Goal: Task Accomplishment & Management: Manage account settings

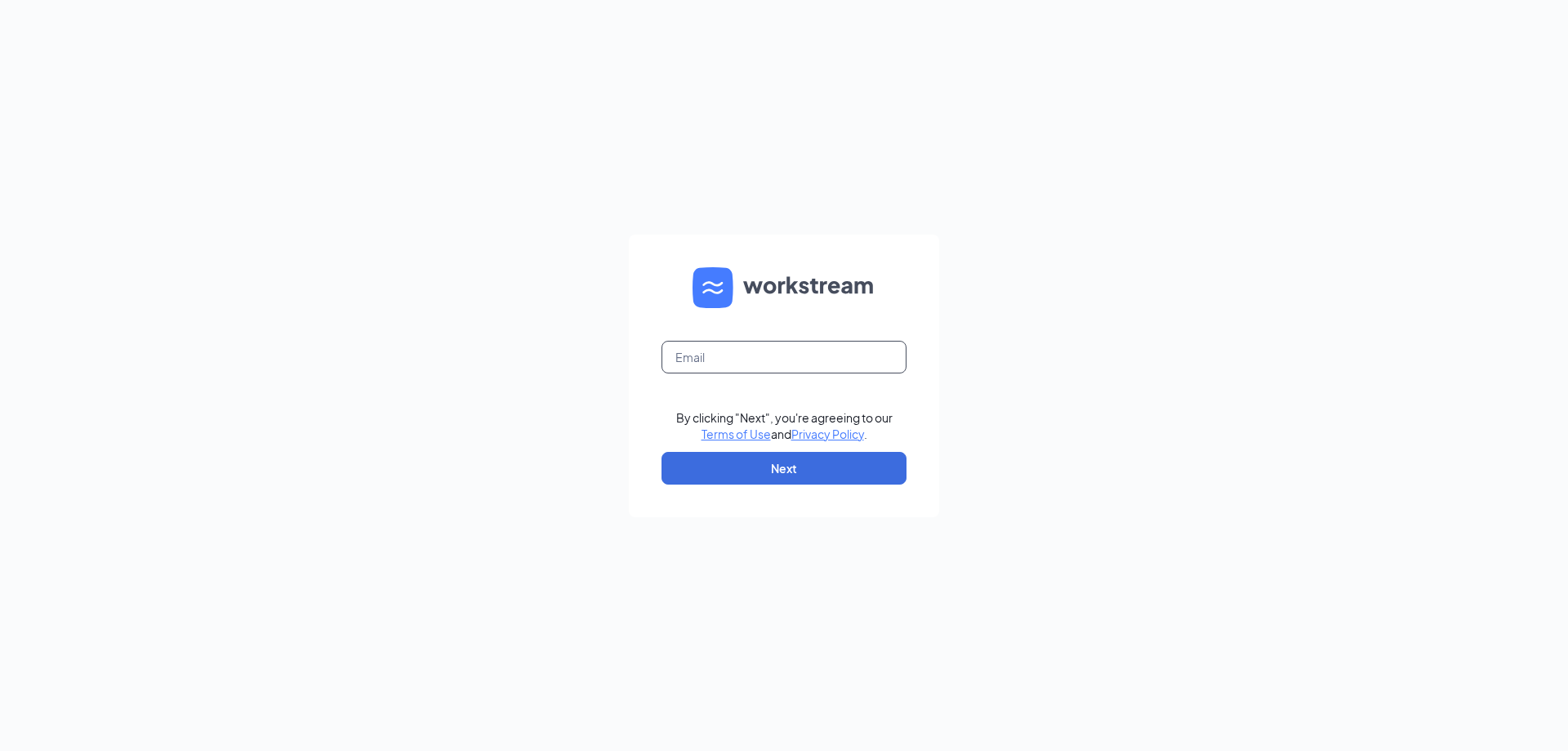
click at [800, 370] on input "text" at bounding box center [784, 357] width 245 height 33
type input "ml_s70538@splat.com"
click at [815, 468] on button "Next" at bounding box center [784, 469] width 245 height 33
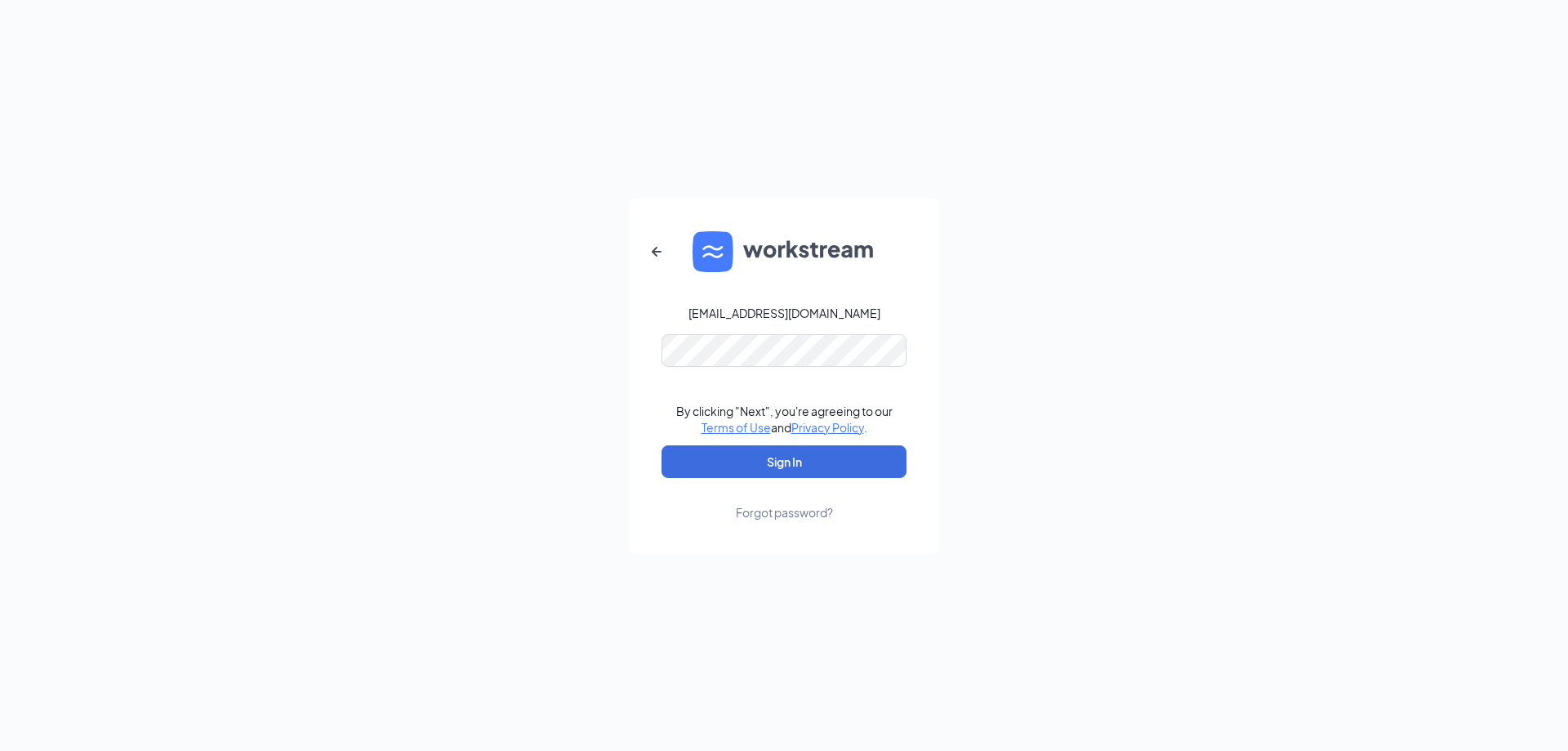
click at [823, 370] on form "ml_s70538@splat.com By clicking "Next", you're agreeing to our Terms of Use and…" at bounding box center [784, 376] width 310 height 354
click at [754, 468] on button "Sign In" at bounding box center [784, 462] width 245 height 33
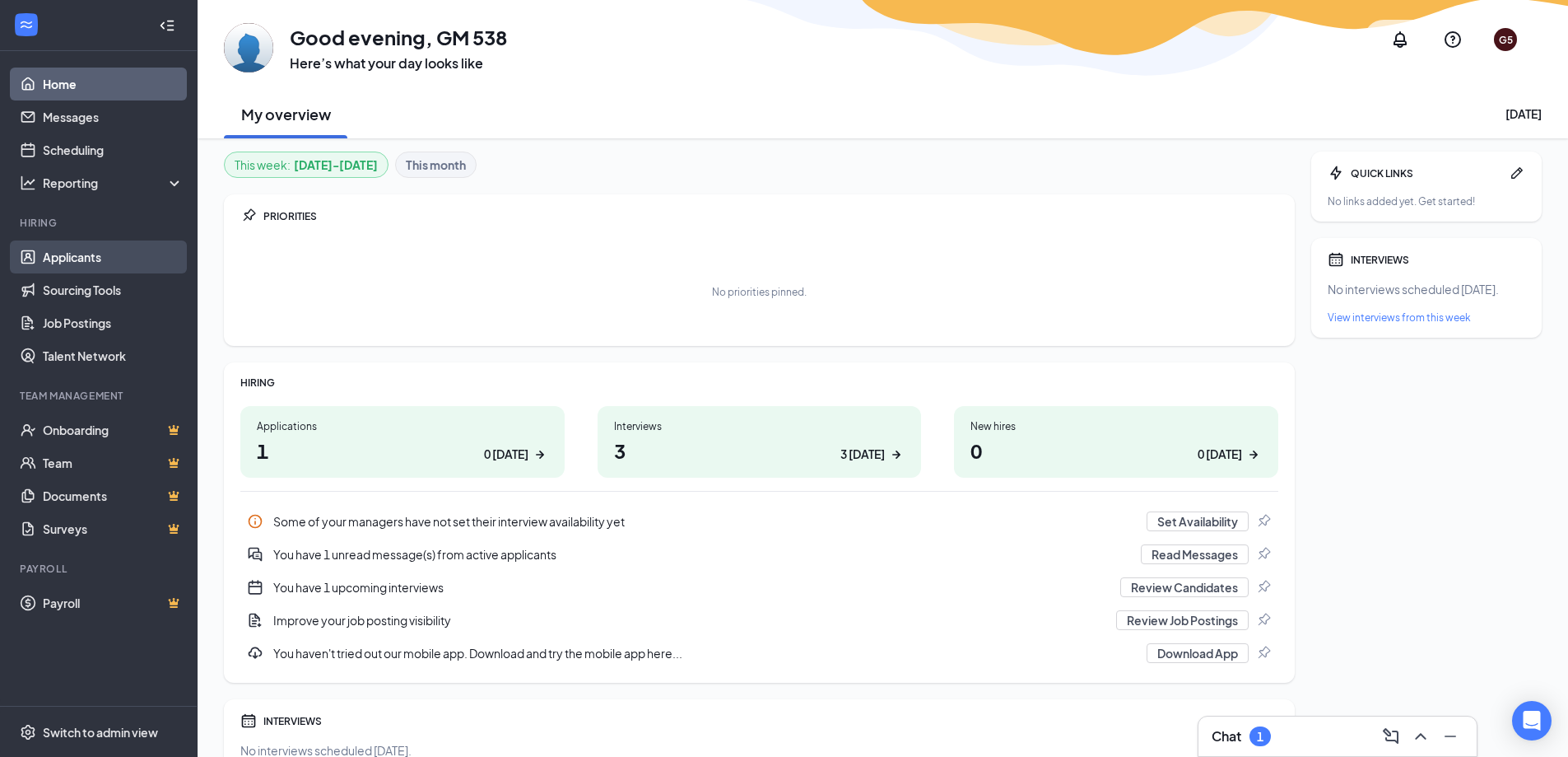
click at [76, 262] on link "Applicants" at bounding box center [113, 257] width 141 height 33
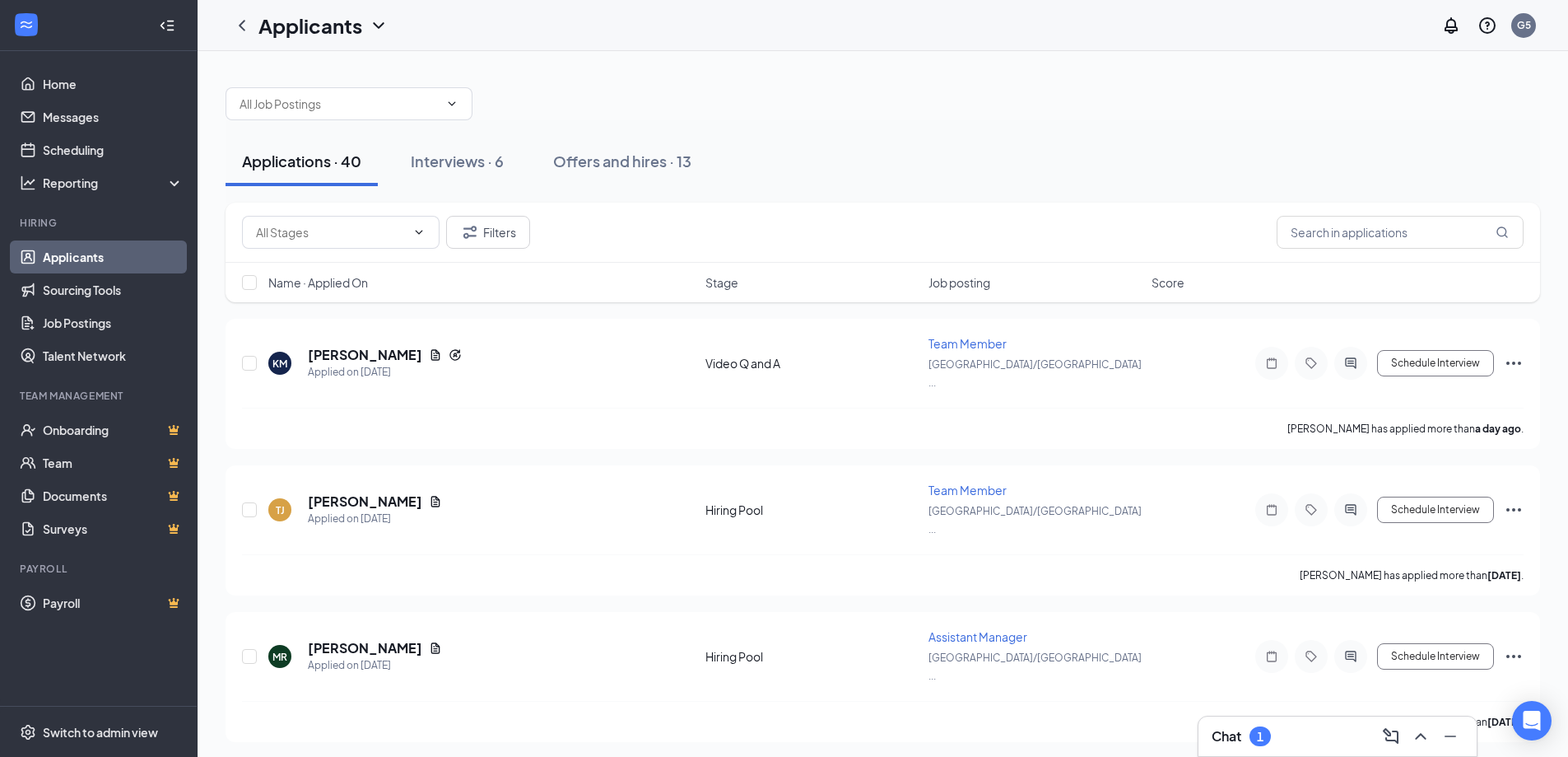
click at [1392, 286] on div "Name · Applied On Stage Job posting Score" at bounding box center [883, 283] width 1314 height 39
click at [1186, 289] on div "Score" at bounding box center [1184, 282] width 65 height 17
click at [1186, 289] on icon "ArrowDown" at bounding box center [1196, 283] width 20 height 20
click at [517, 240] on button "Filters" at bounding box center [488, 233] width 84 height 33
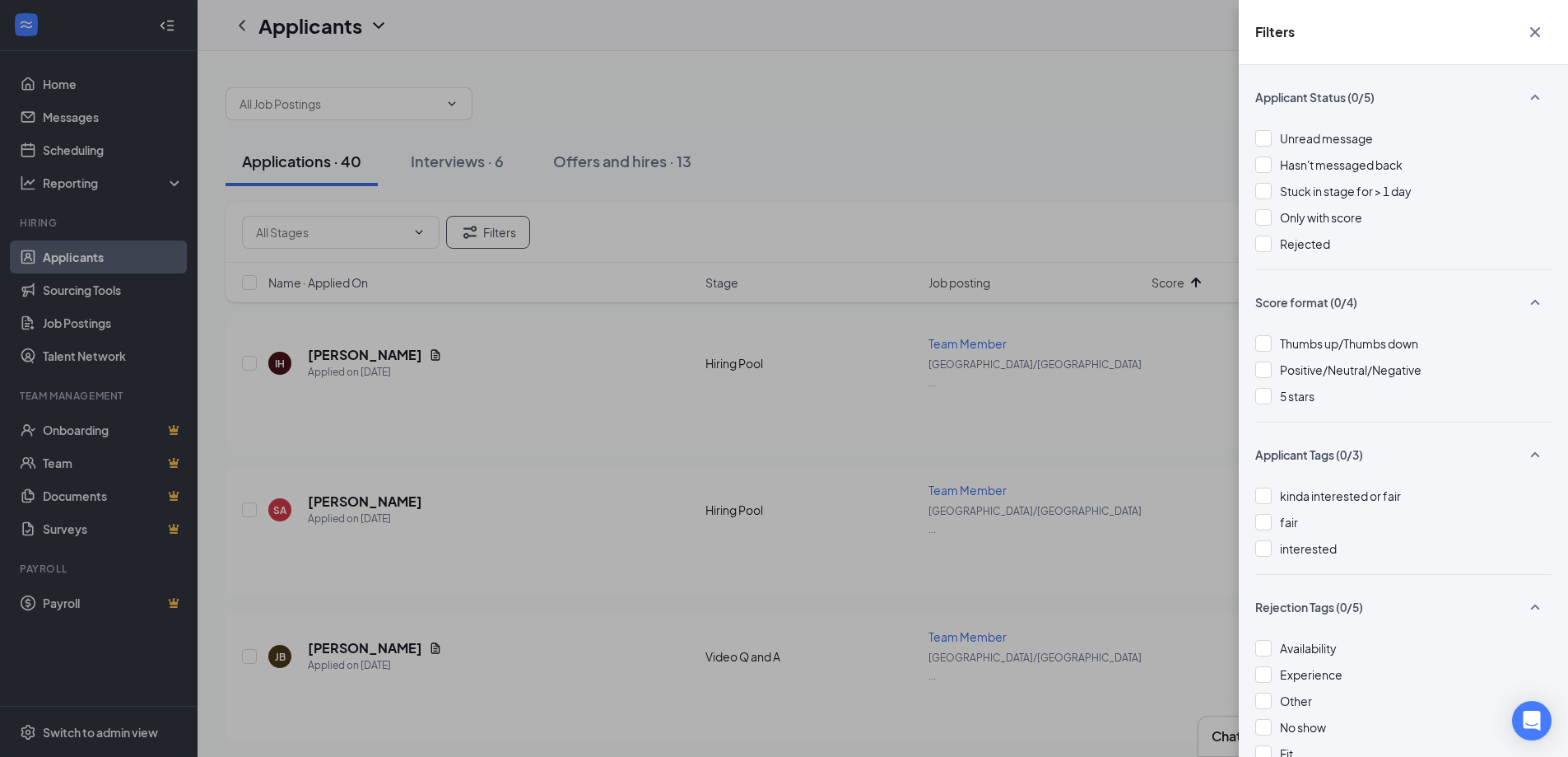
click at [924, 157] on div "Filters Applicant Status (0/5) Unread message Hasn't messaged back Stuck in sta…" at bounding box center [784, 378] width 1568 height 757
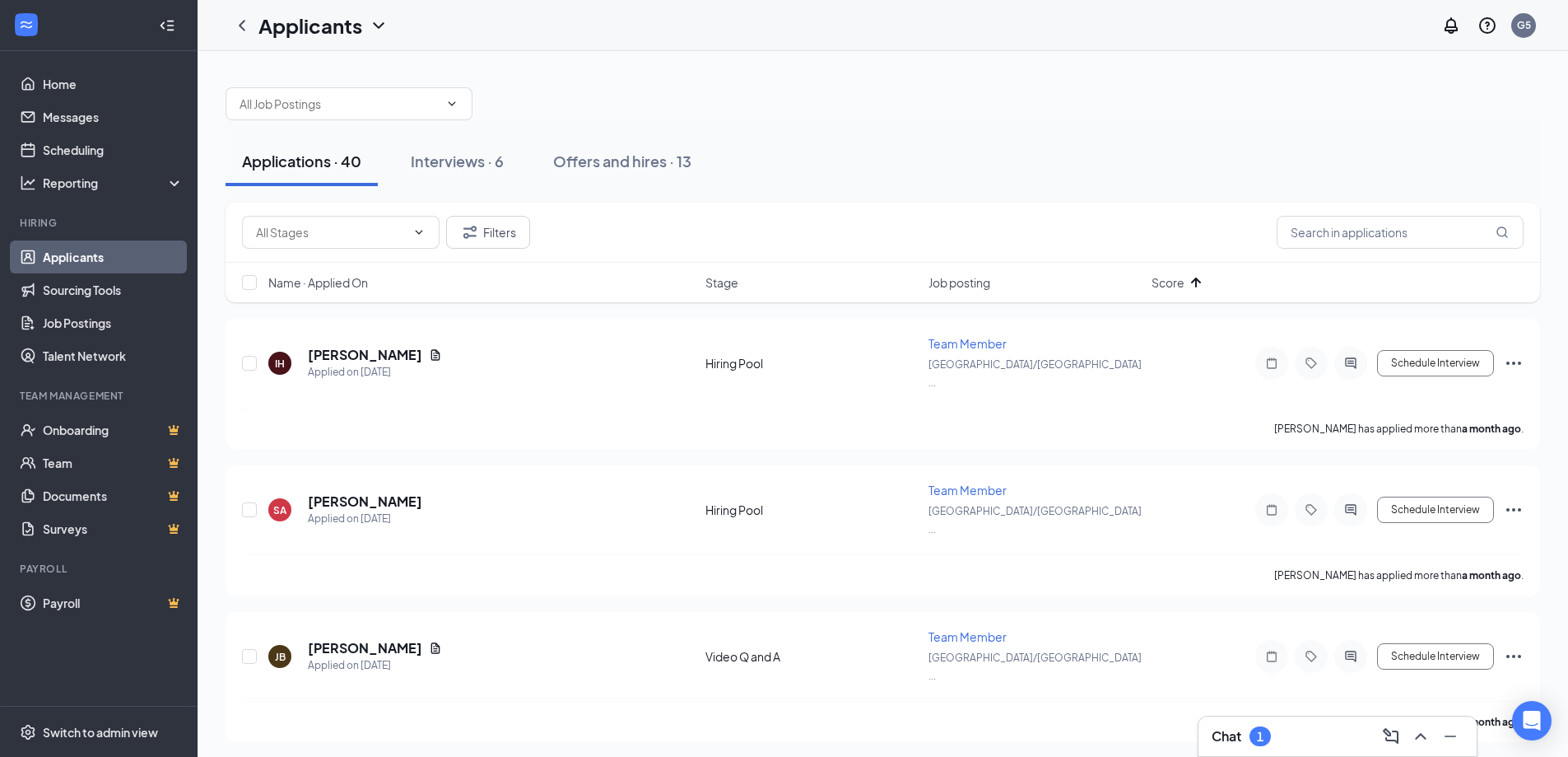
click at [408, 122] on div "Applications · 40 Interviews · 6 Offers and hires · 13" at bounding box center [883, 161] width 1314 height 82
click at [408, 116] on span at bounding box center [349, 104] width 247 height 33
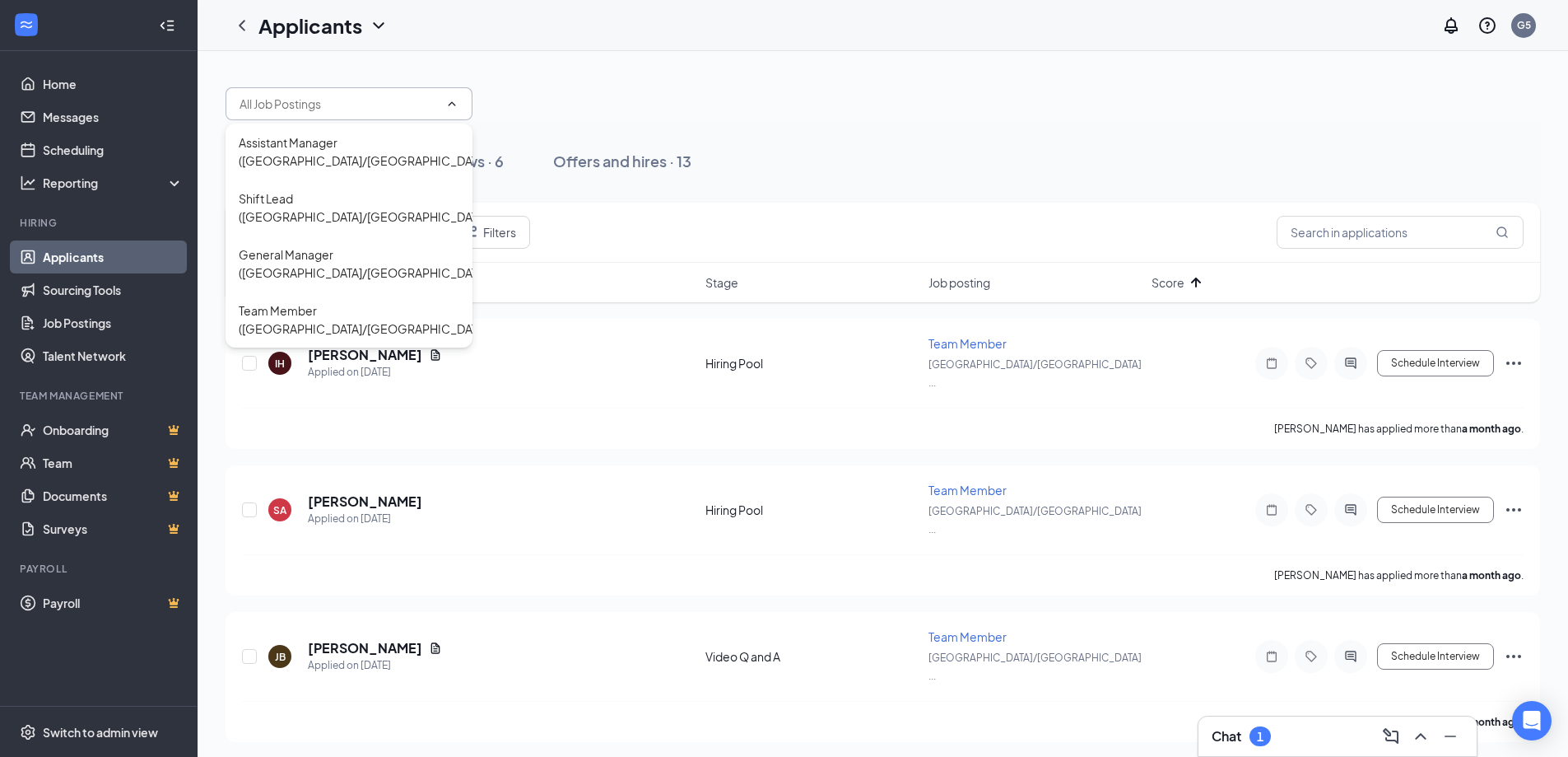
click at [408, 116] on span at bounding box center [349, 104] width 247 height 33
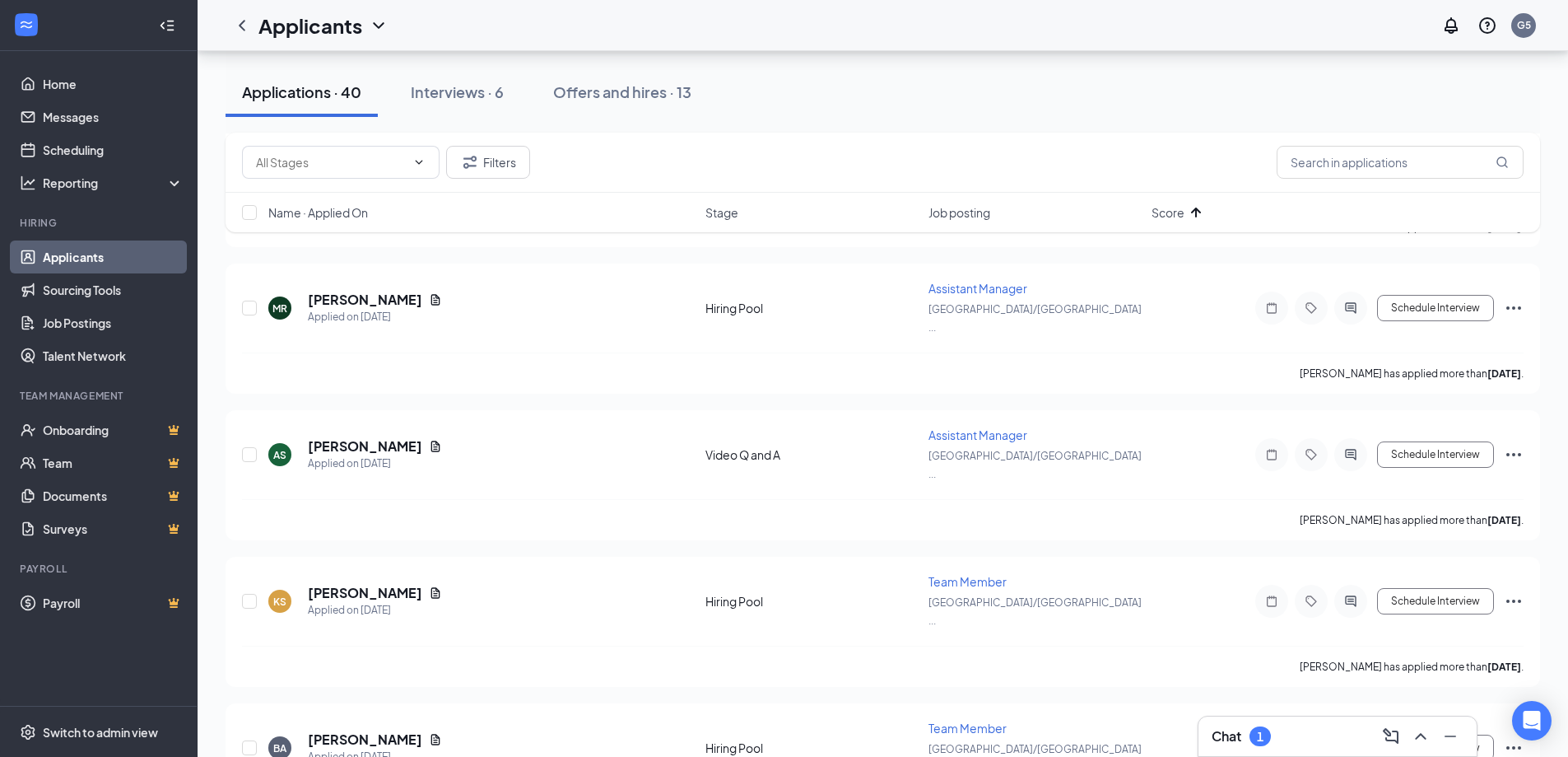
scroll to position [2553, 0]
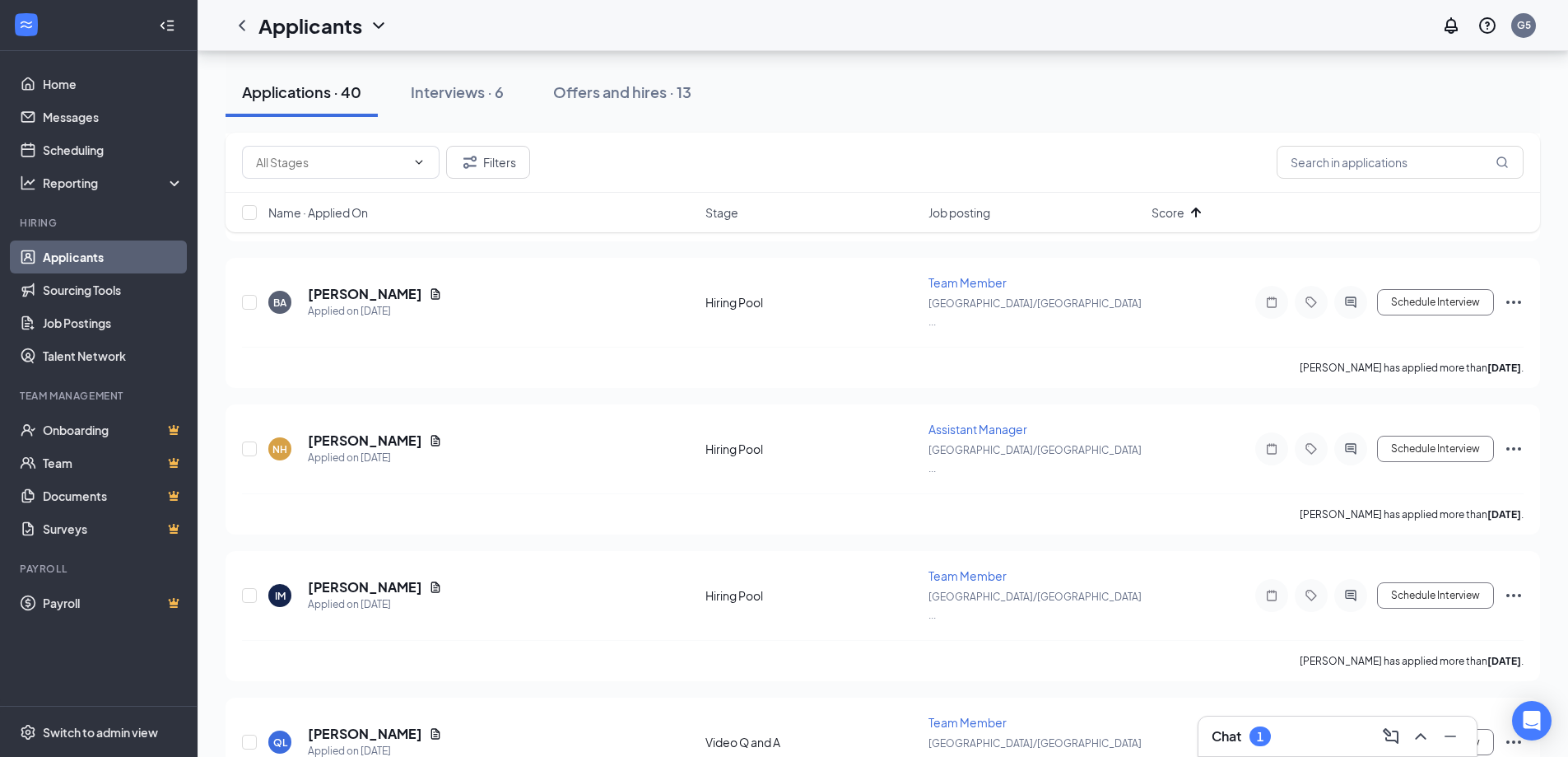
click at [295, 215] on span "Name · Applied On" at bounding box center [318, 212] width 100 height 17
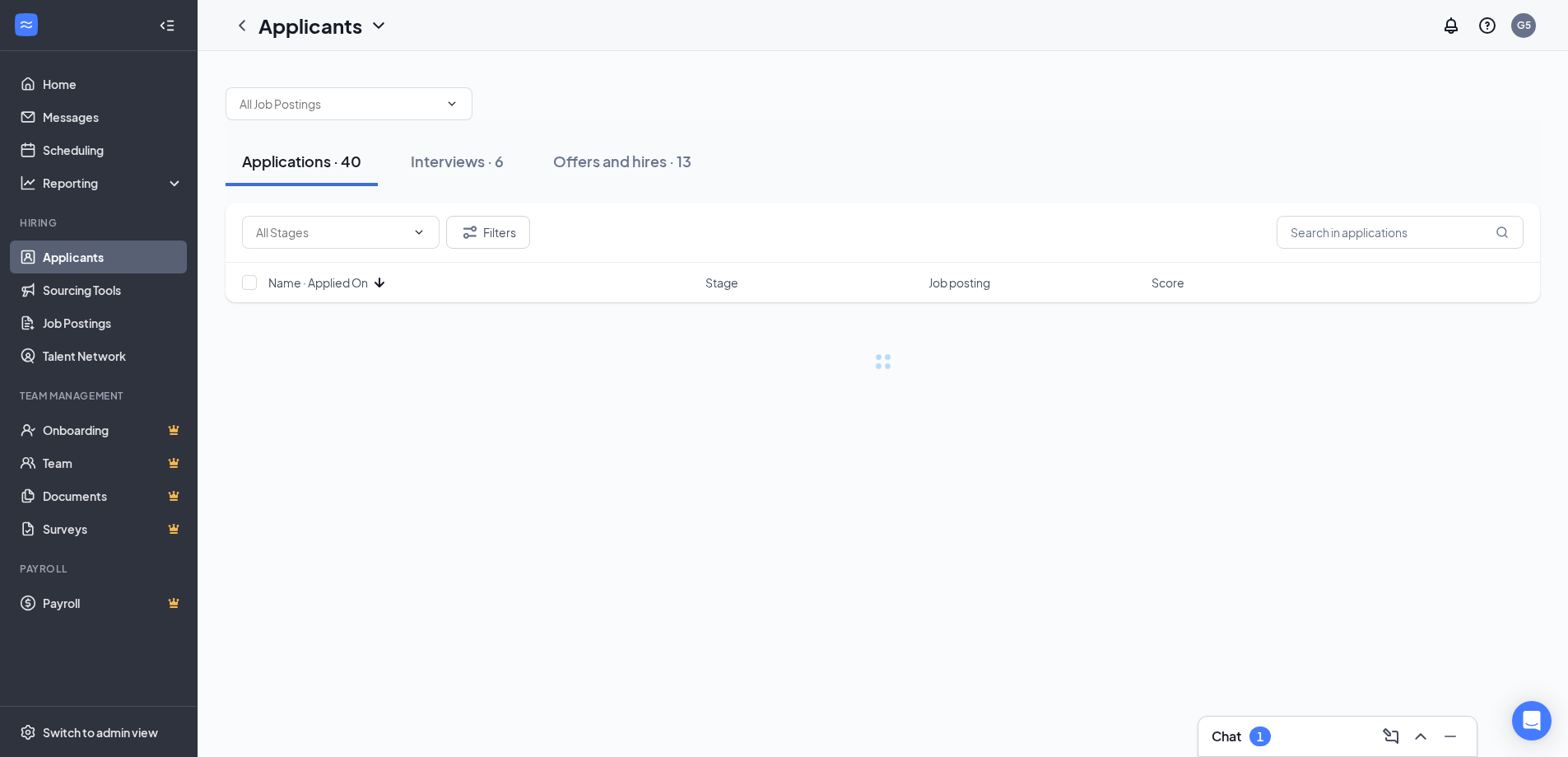
scroll to position [0, 0]
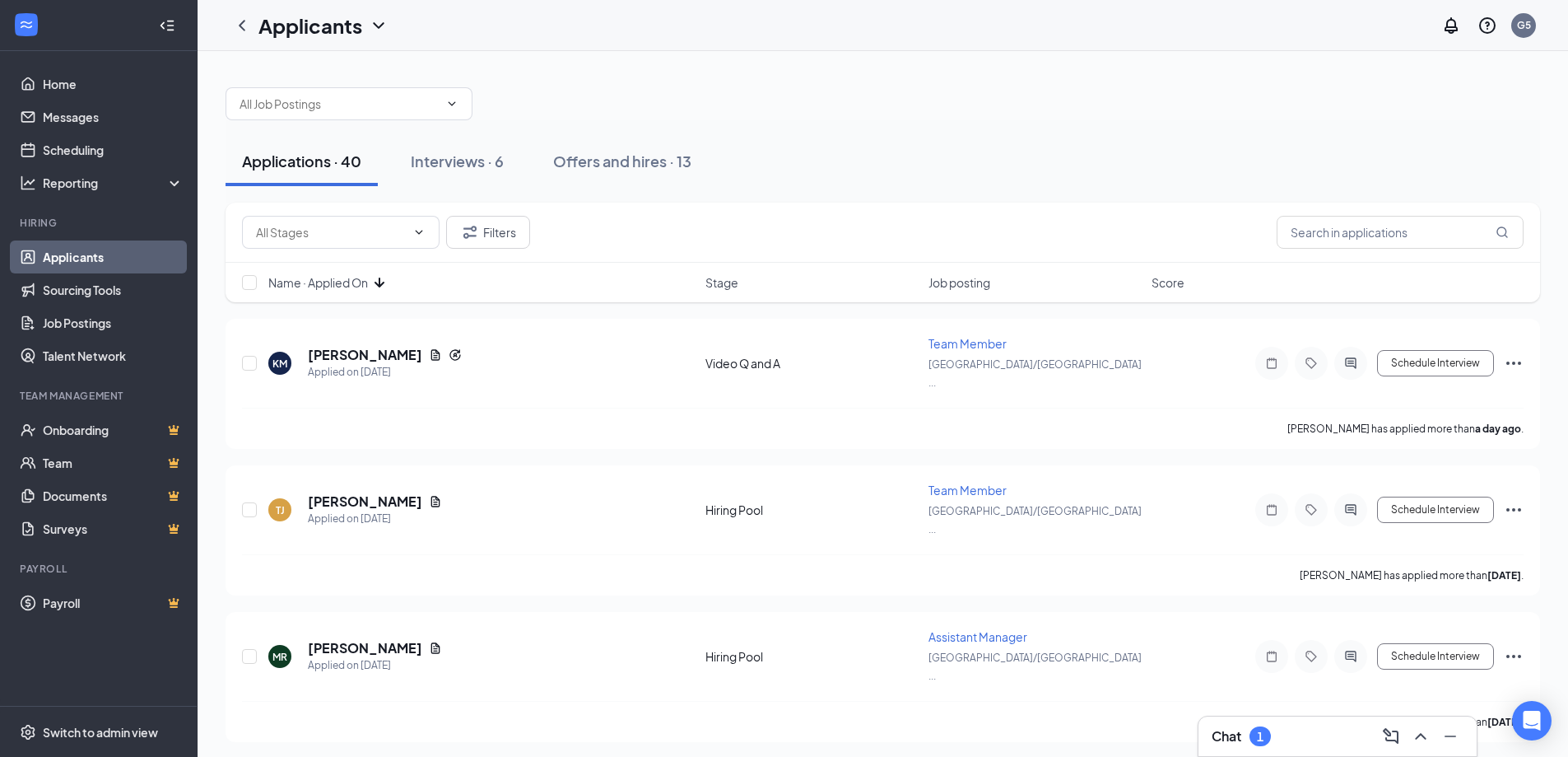
click at [359, 293] on div "Name · Applied On Stage Job posting Score" at bounding box center [883, 283] width 1314 height 39
click at [361, 292] on div "Name · Applied On Stage Job posting Score" at bounding box center [883, 283] width 1314 height 39
click at [373, 283] on icon "ArrowDown" at bounding box center [379, 283] width 20 height 20
click at [373, 283] on icon "ArrowUp" at bounding box center [379, 283] width 20 height 20
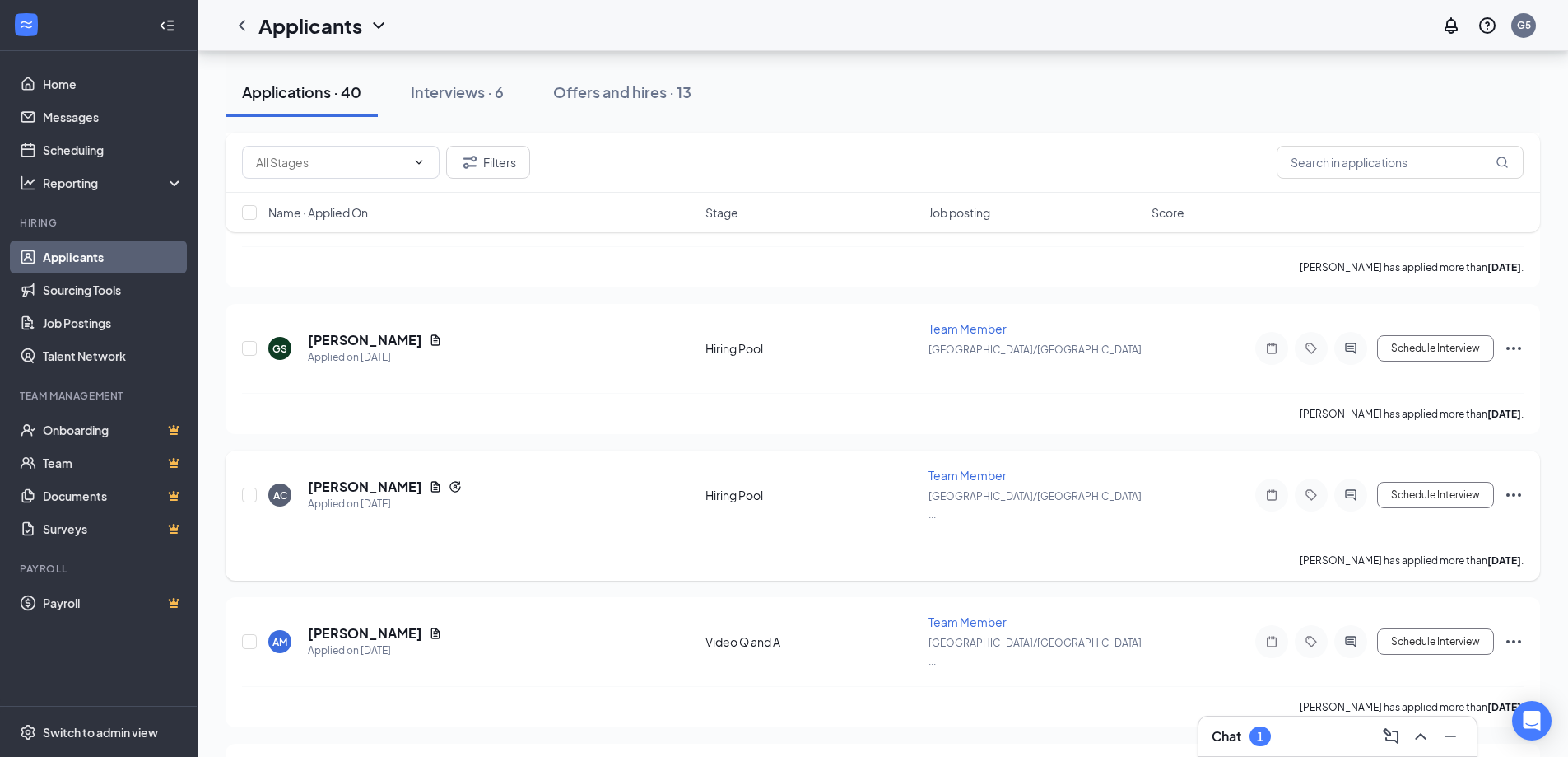
scroll to position [1070, 0]
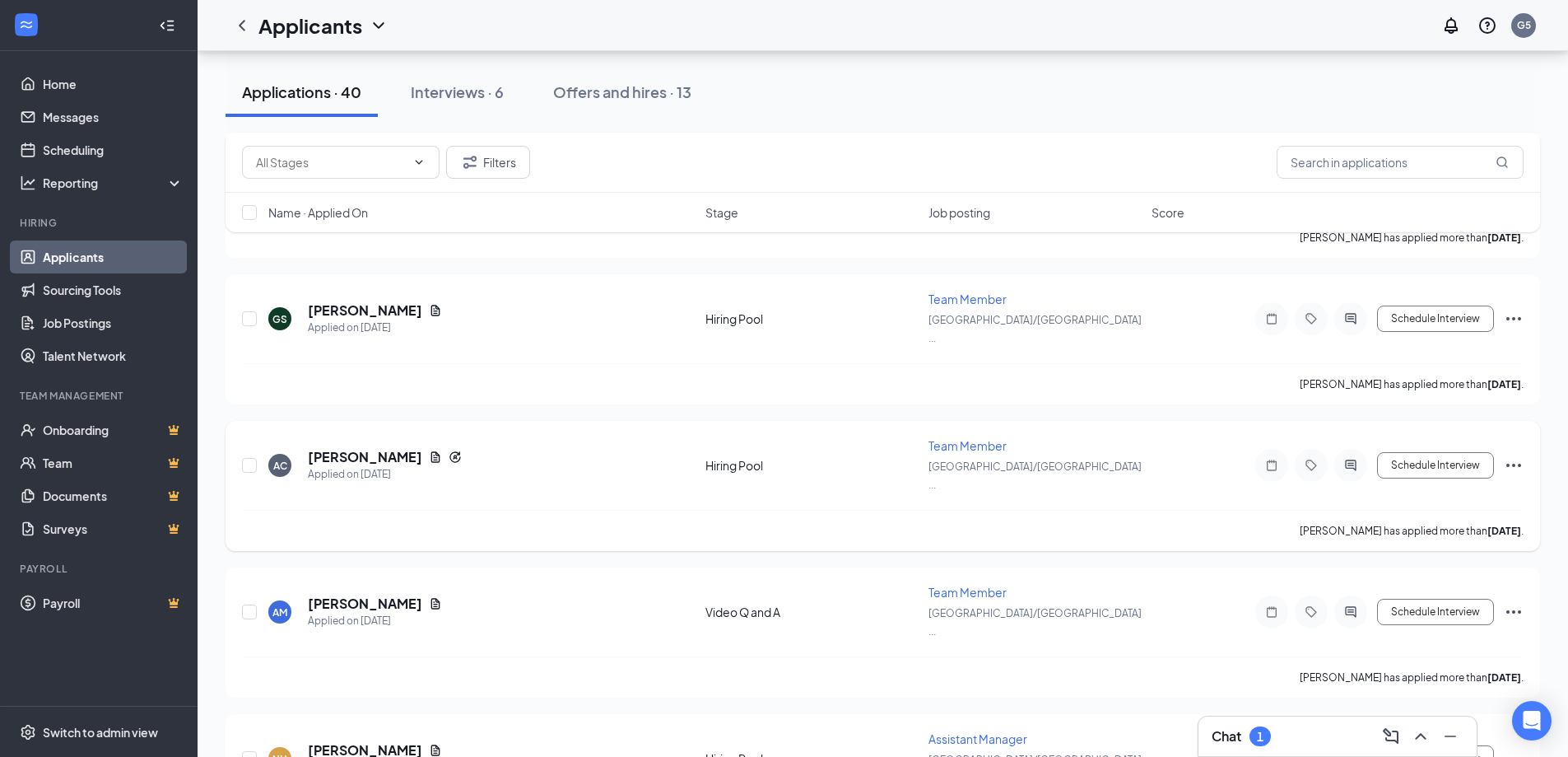
click at [1515, 456] on icon "Ellipses" at bounding box center [1513, 466] width 20 height 20
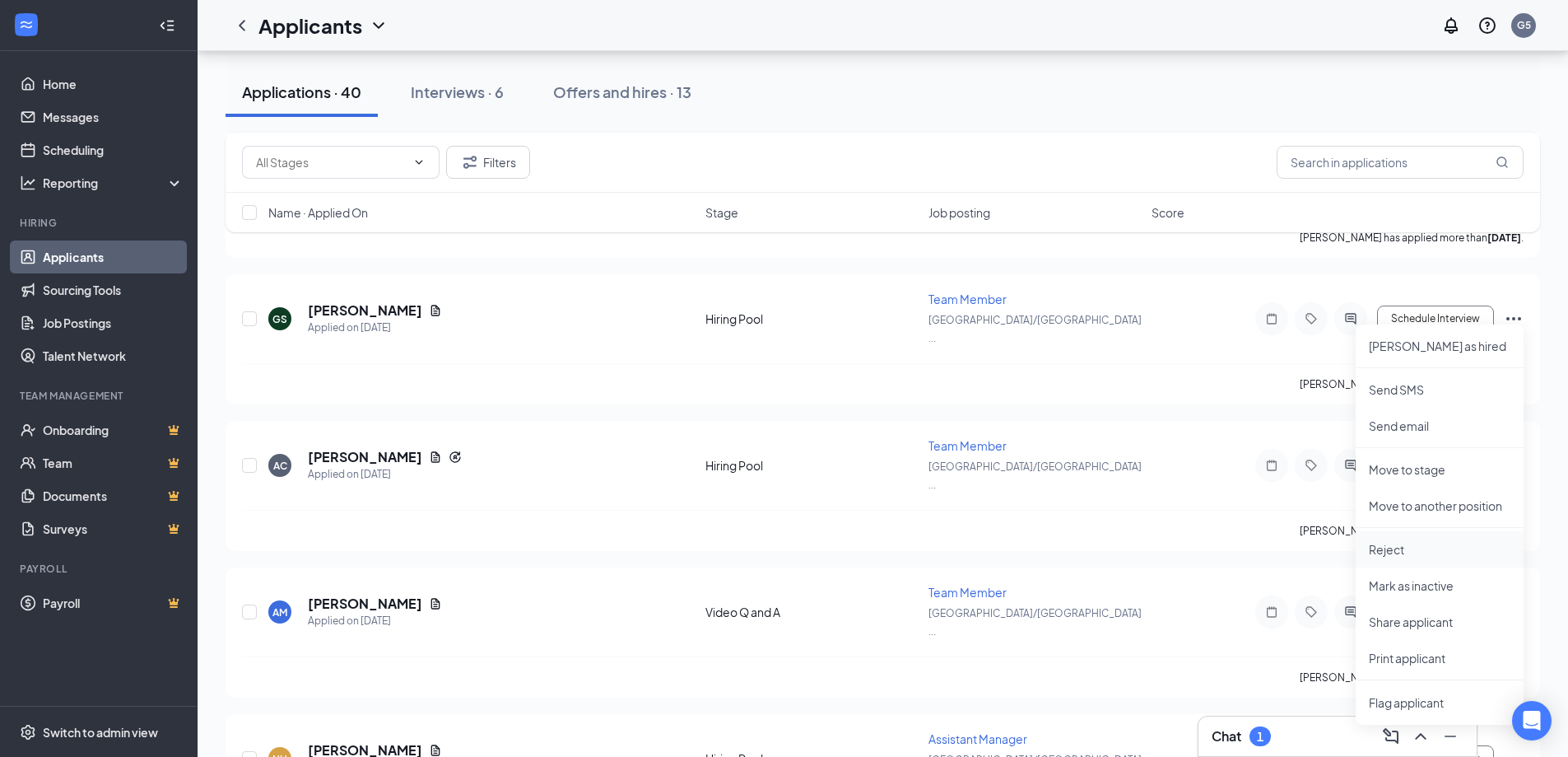
click at [1434, 565] on li "Reject" at bounding box center [1440, 549] width 168 height 36
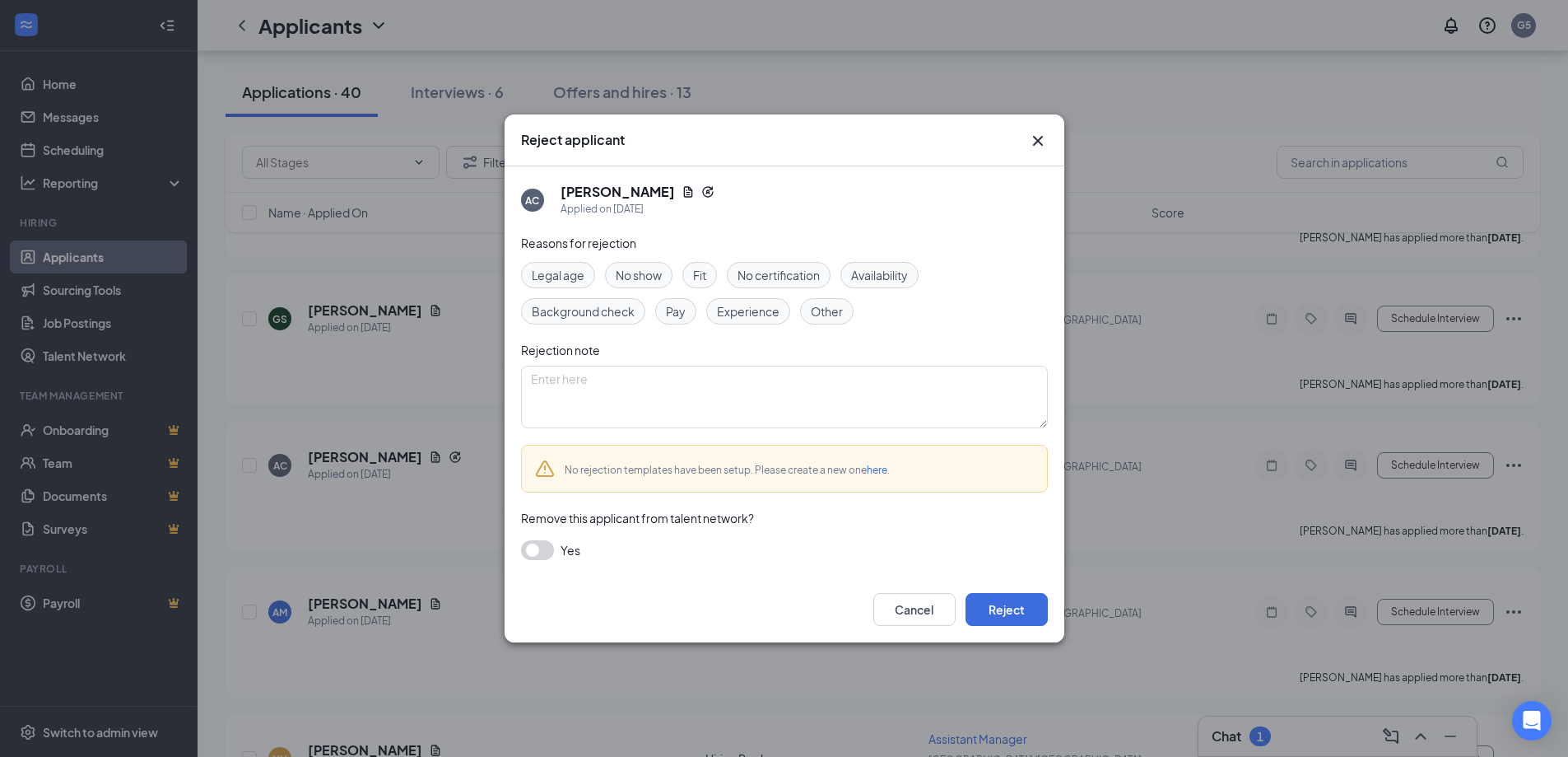
click at [534, 550] on button "button" at bounding box center [538, 550] width 33 height 20
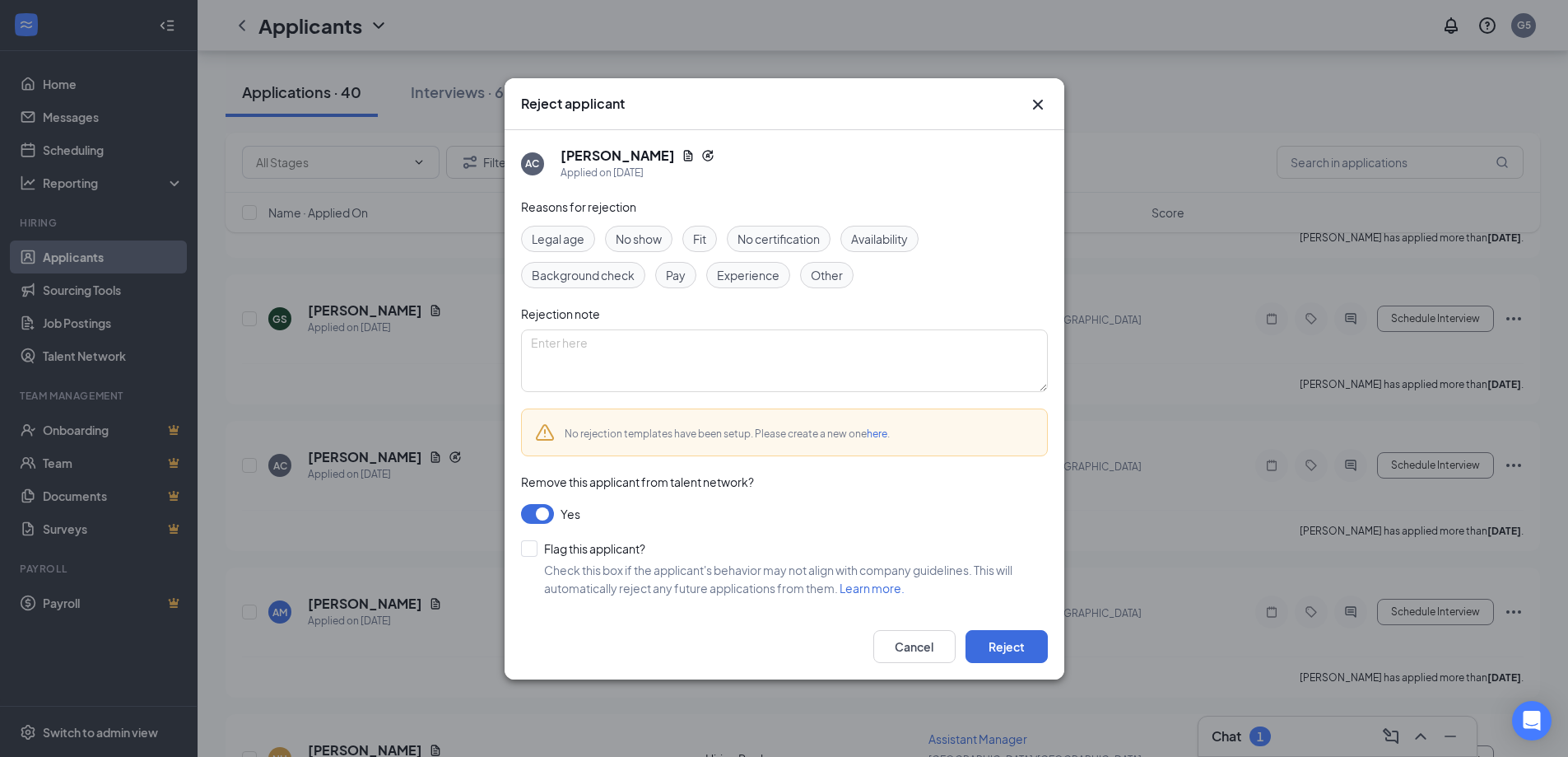
click at [564, 499] on div "Reasons for rejection Legal age No show Fit No certification Availability Backg…" at bounding box center [784, 405] width 527 height 416
click at [559, 499] on div "Reasons for rejection Legal age No show Fit No certification Availability Backg…" at bounding box center [784, 405] width 527 height 416
click at [549, 506] on button "button" at bounding box center [538, 513] width 33 height 20
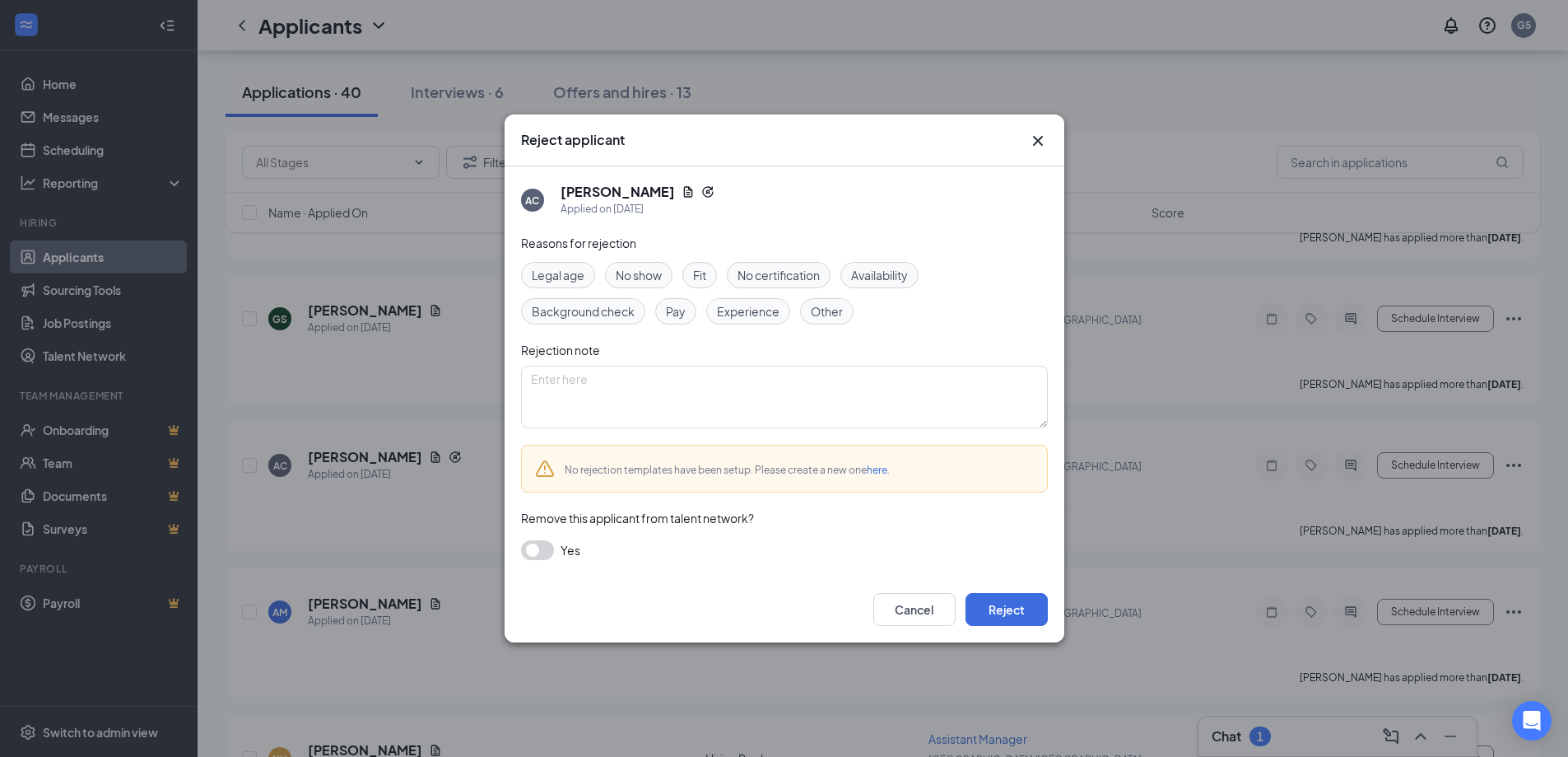
click at [1039, 126] on div "Reject applicant" at bounding box center [784, 140] width 559 height 52
drag, startPoint x: 1039, startPoint y: 145, endPoint x: 1172, endPoint y: 205, distance: 145.9
click at [1040, 145] on icon "Cross" at bounding box center [1037, 141] width 20 height 20
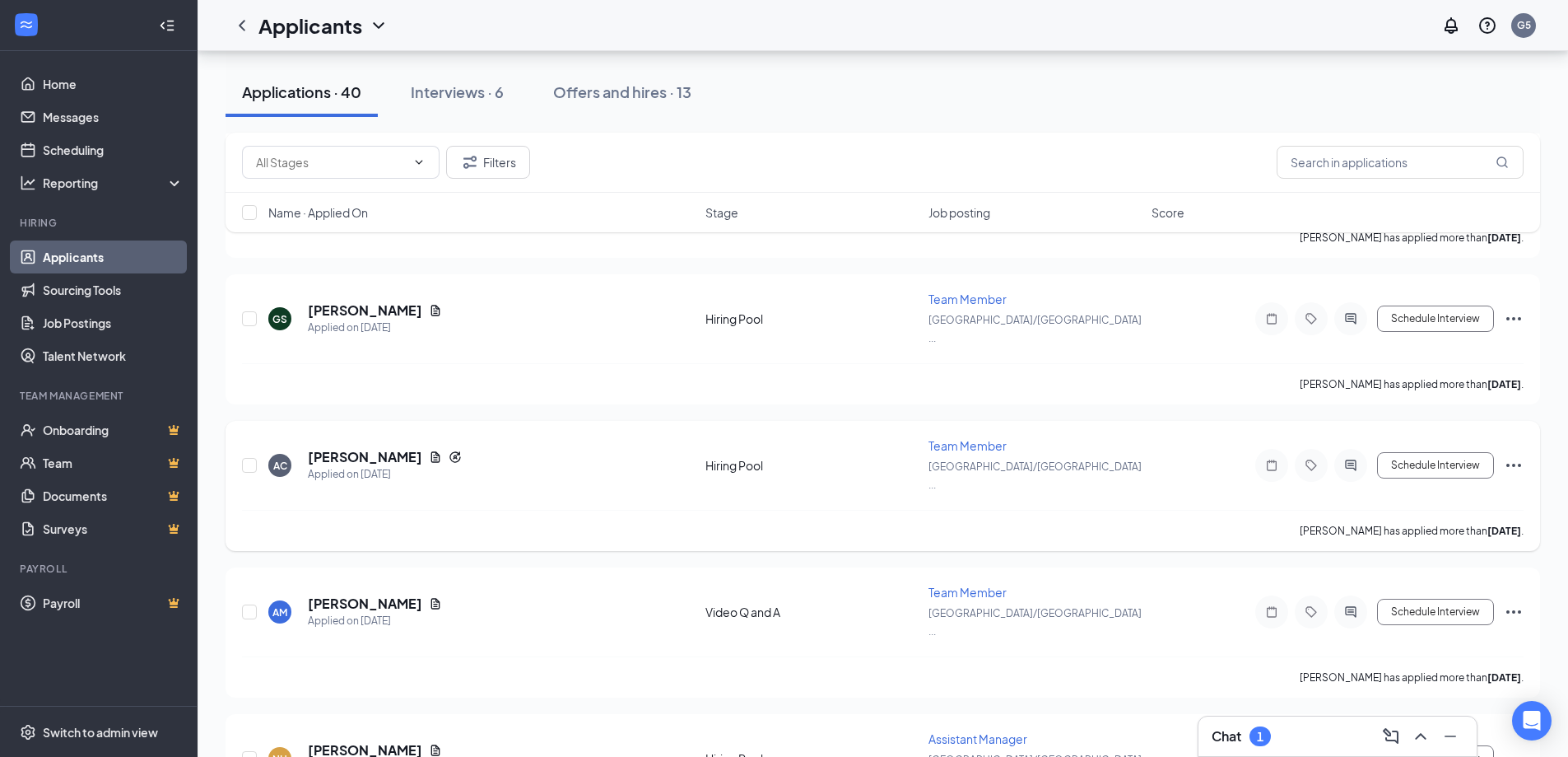
click at [1504, 449] on div "Schedule Interview" at bounding box center [1374, 466] width 296 height 33
click at [1505, 456] on icon "Ellipses" at bounding box center [1513, 466] width 20 height 20
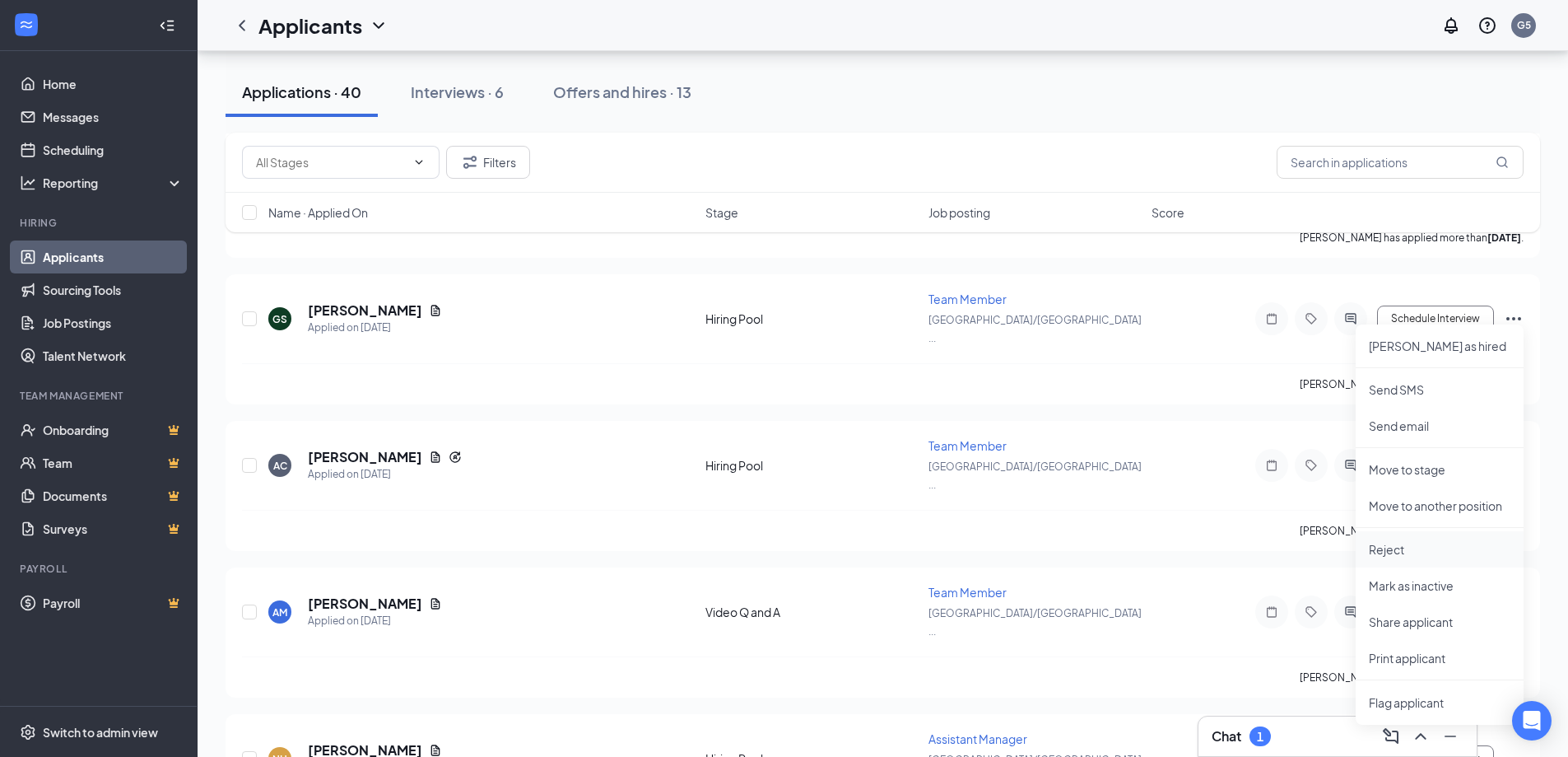
click at [1460, 564] on li "Reject" at bounding box center [1440, 549] width 168 height 36
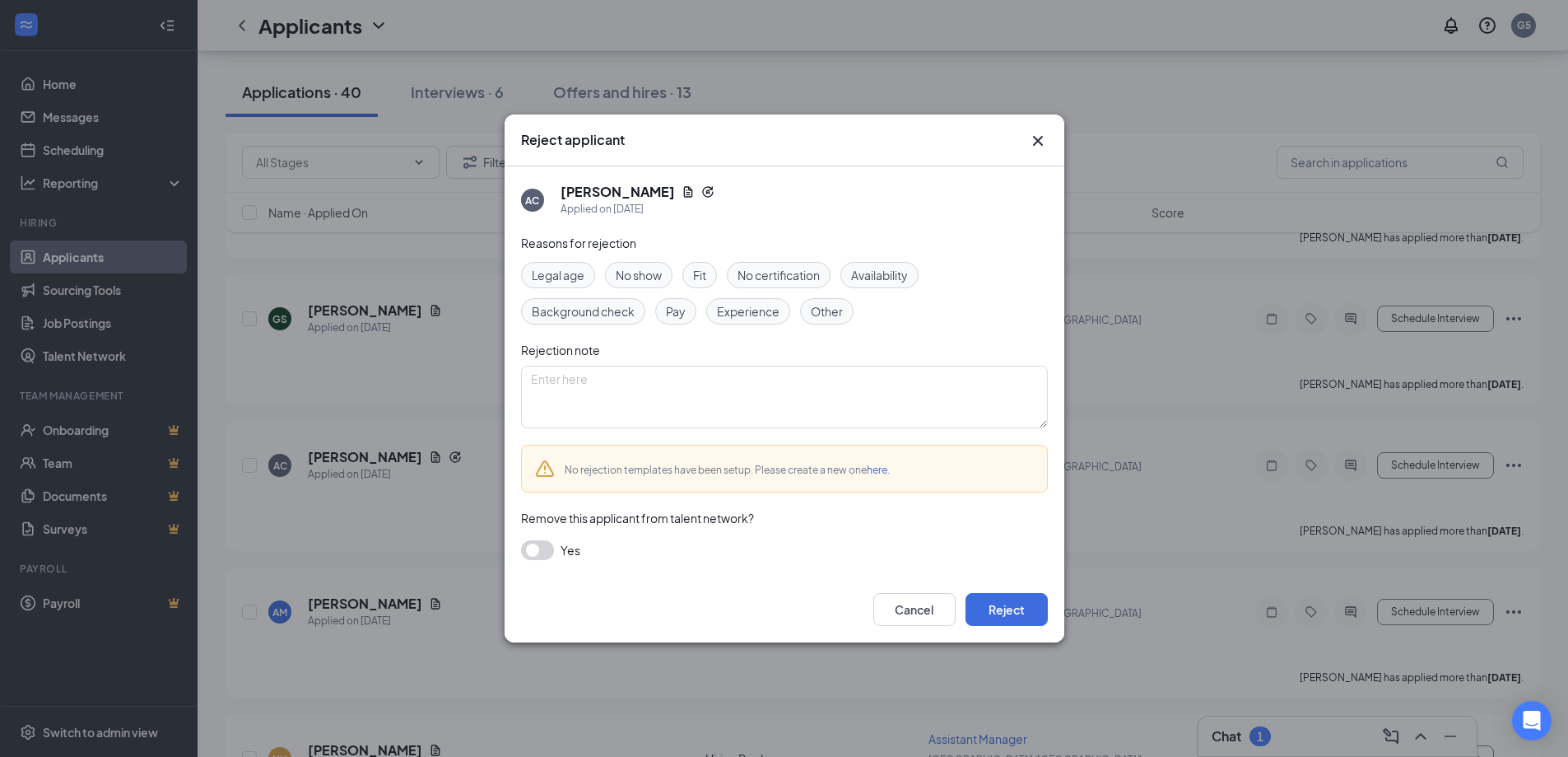
click at [702, 280] on span "Fit" at bounding box center [699, 275] width 13 height 19
click at [1011, 608] on button "Reject" at bounding box center [1007, 609] width 82 height 33
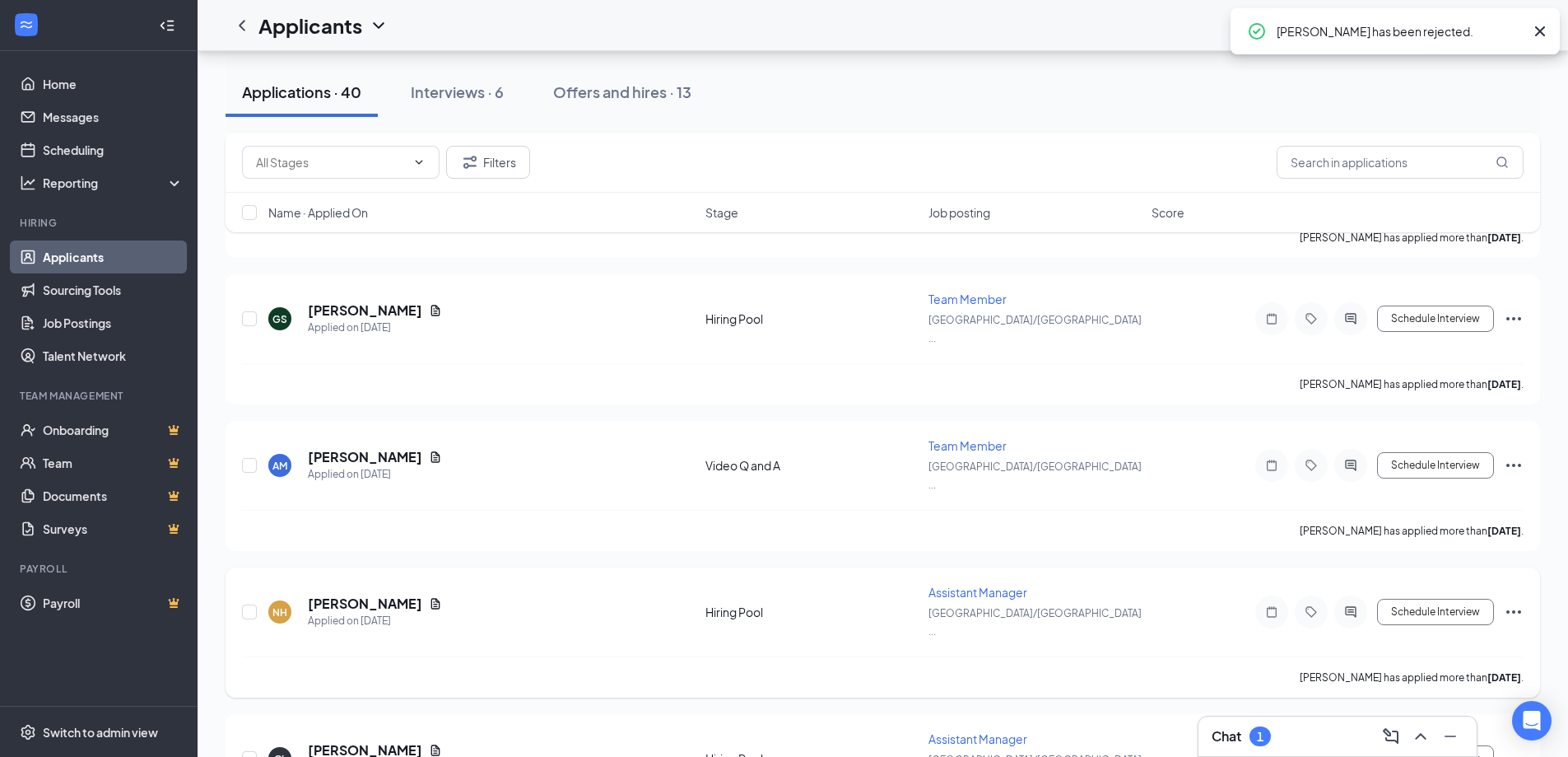
click at [1509, 601] on icon "Ellipses" at bounding box center [1513, 611] width 20 height 20
click at [1535, 567] on div "NH [PERSON_NAME] Applied on [DATE] Hiring Pool Assistant Manager [GEOGRAPHIC_DA…" at bounding box center [883, 632] width 1314 height 130
click at [1513, 464] on icon "Ellipses" at bounding box center [1513, 465] width 15 height 3
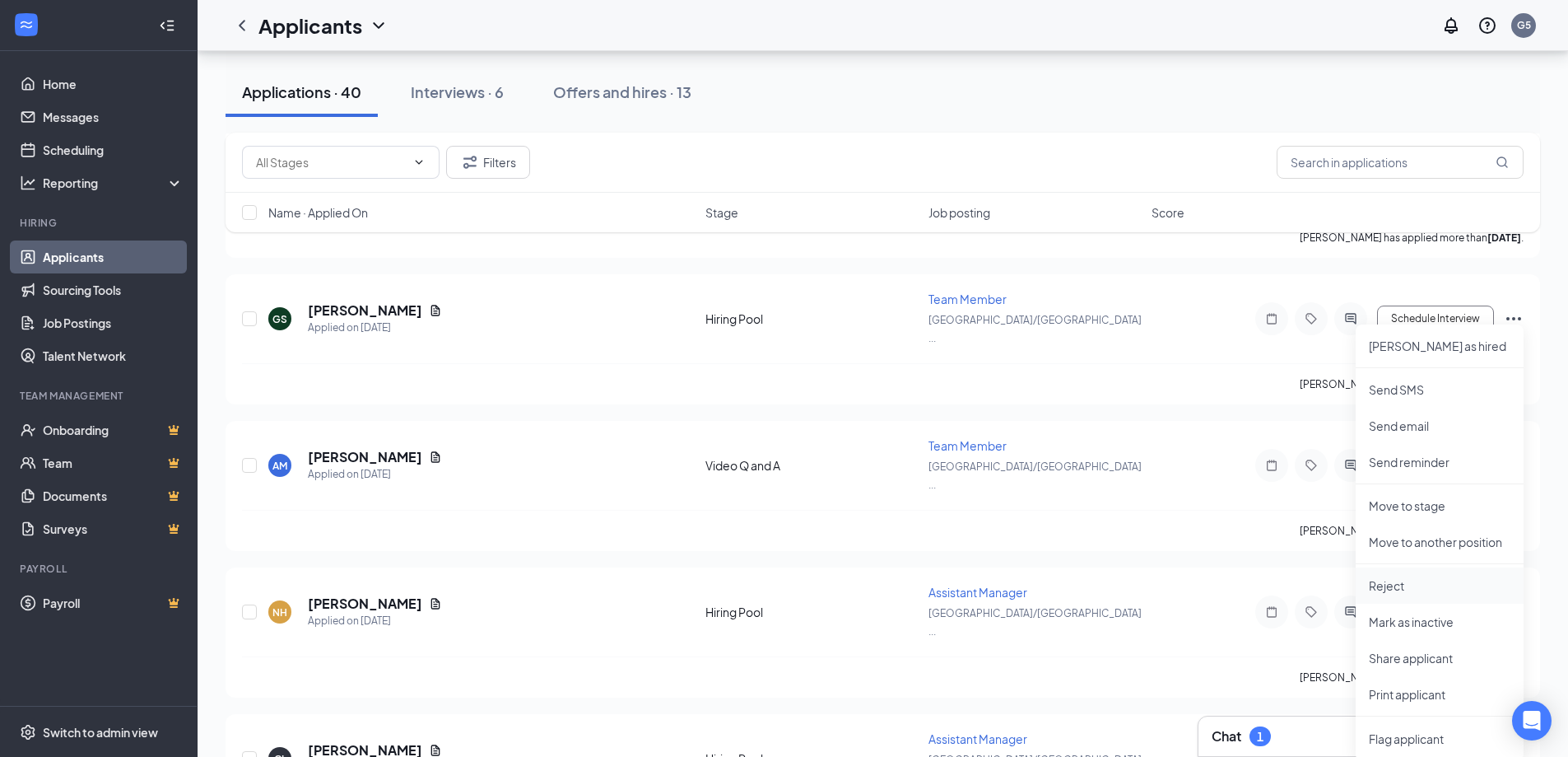
click at [1401, 589] on p "Reject" at bounding box center [1439, 585] width 142 height 17
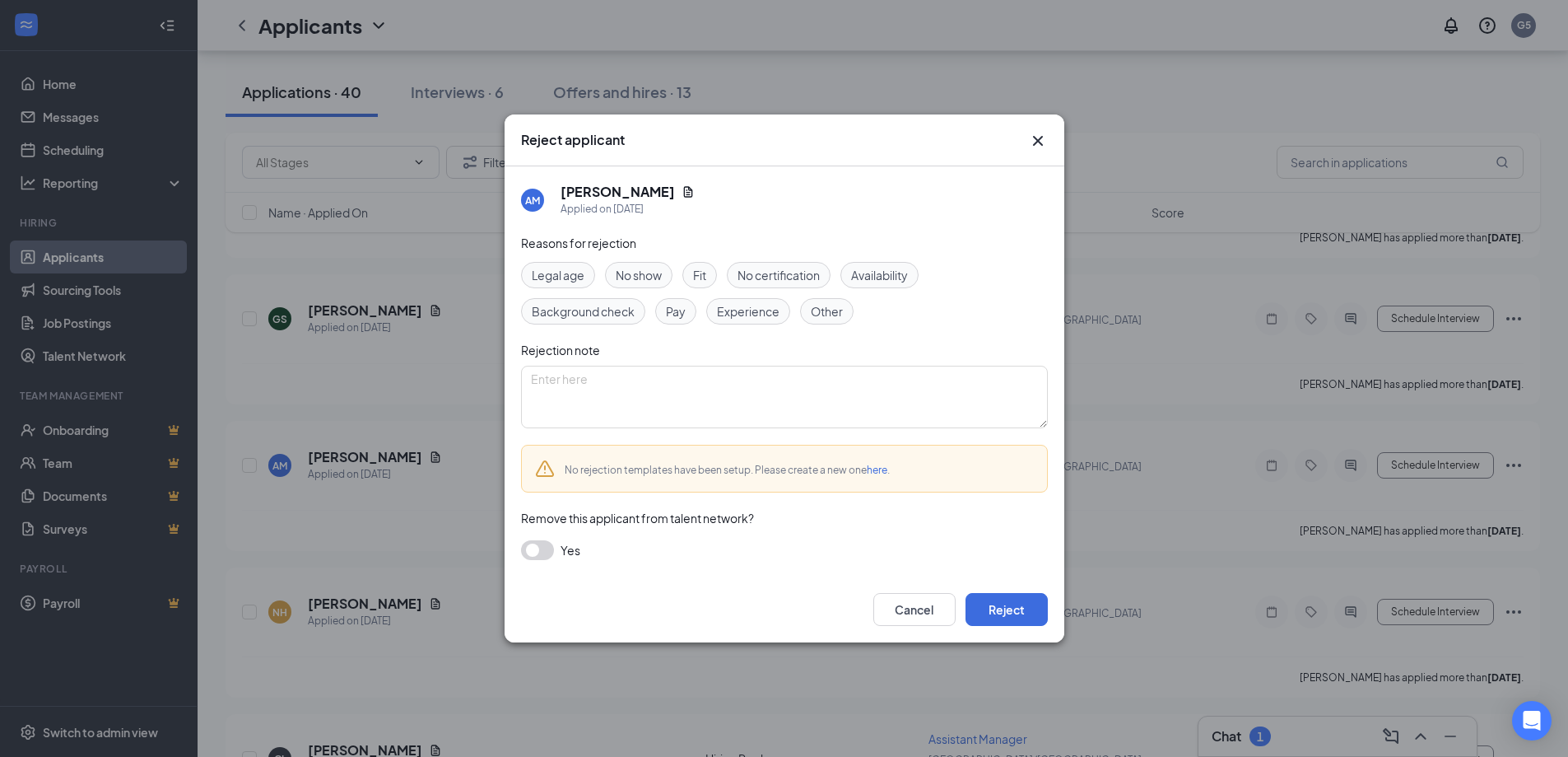
click at [701, 281] on span "Fit" at bounding box center [699, 275] width 13 height 19
click at [1024, 622] on button "Reject" at bounding box center [1007, 609] width 82 height 33
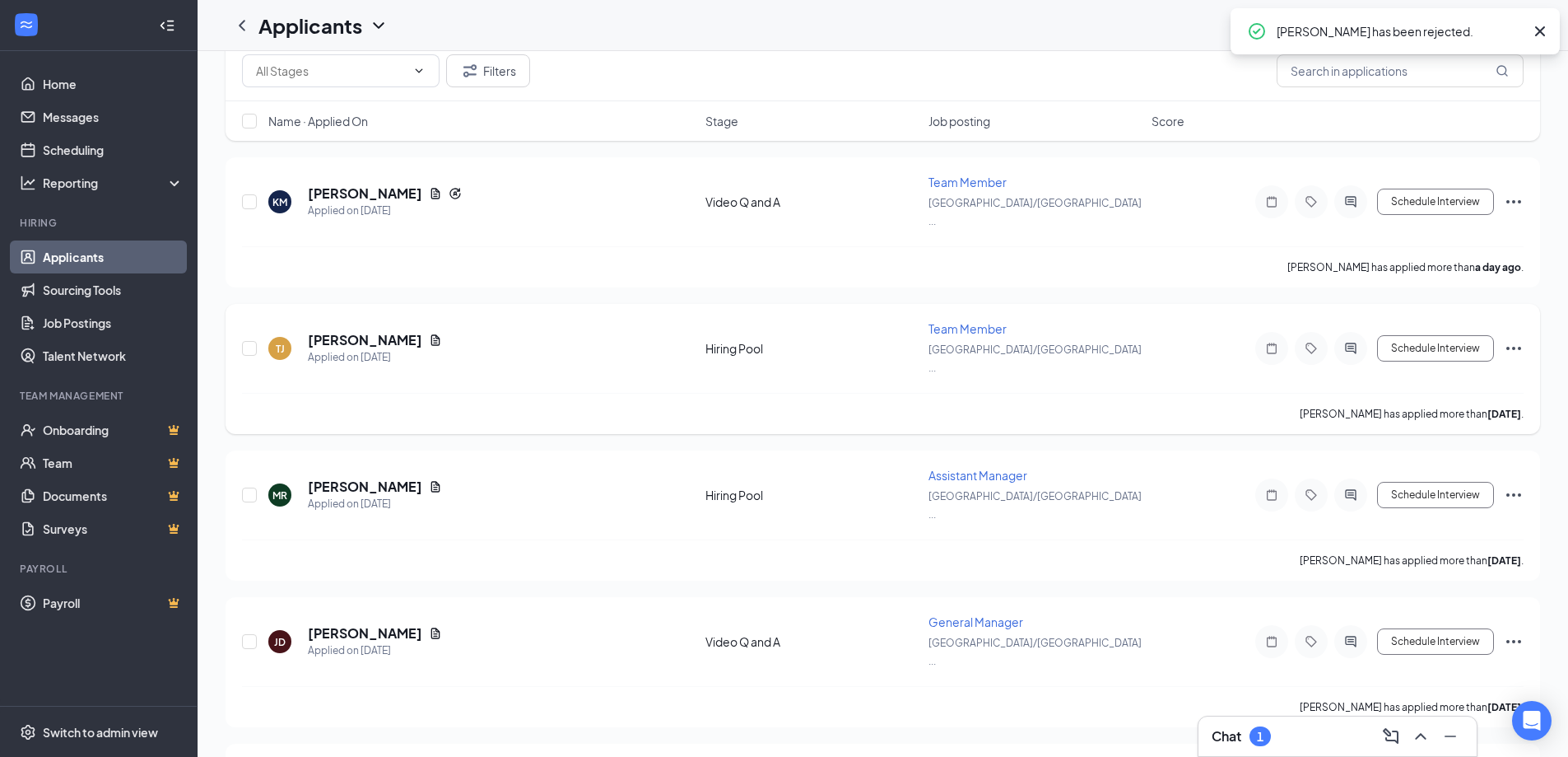
scroll to position [0, 0]
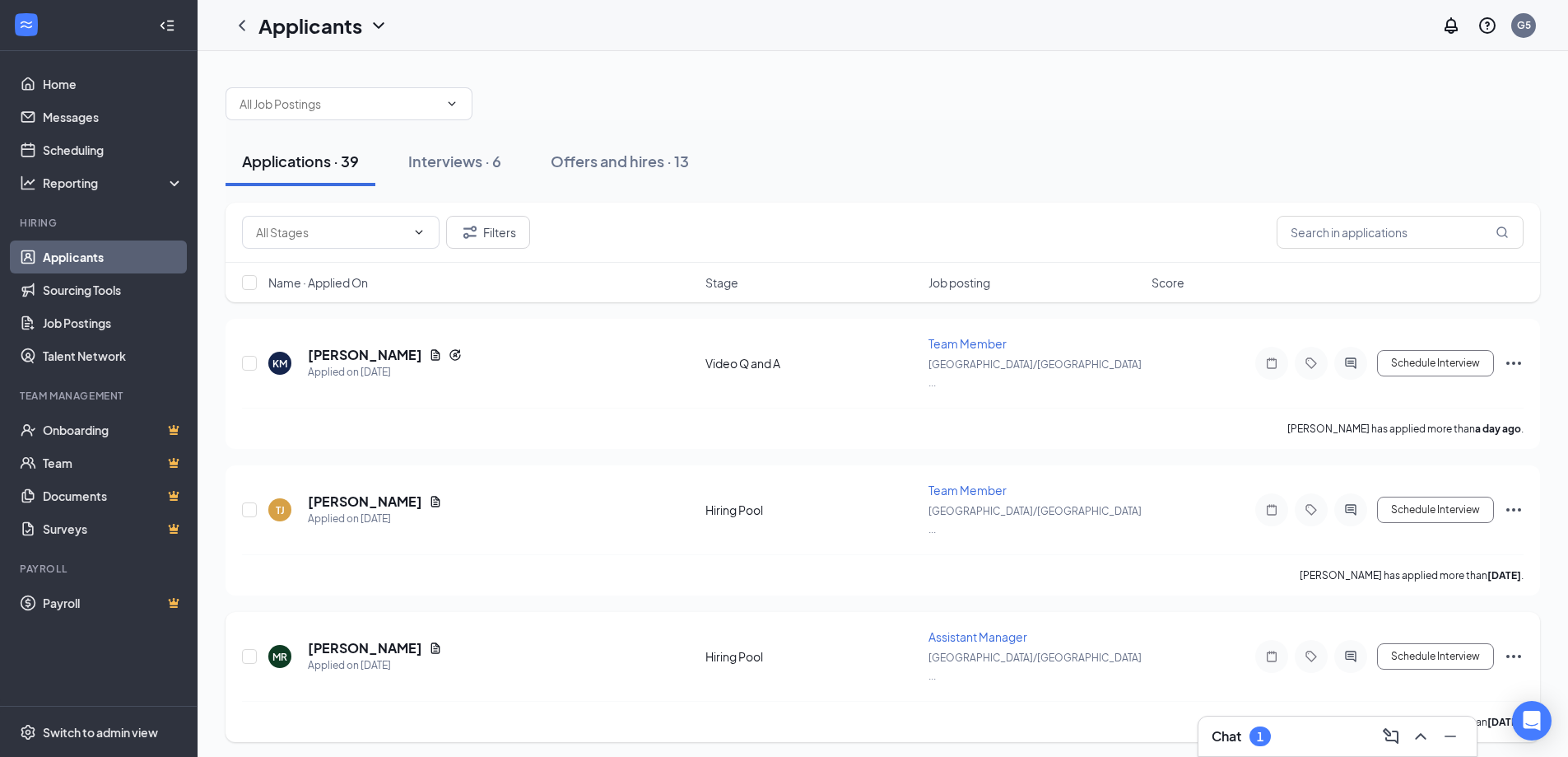
drag, startPoint x: 1251, startPoint y: 504, endPoint x: 1154, endPoint y: 629, distance: 158.2
click at [1251, 504] on div "[PERSON_NAME] [PERSON_NAME] Applied on [DATE] Hiring Pool Team Member [GEOGRAPH…" at bounding box center [883, 517] width 1282 height 72
click at [1230, 504] on div "[PERSON_NAME] [PERSON_NAME] Applied on [DATE] Hiring Pool Team Member [GEOGRAPH…" at bounding box center [883, 517] width 1282 height 72
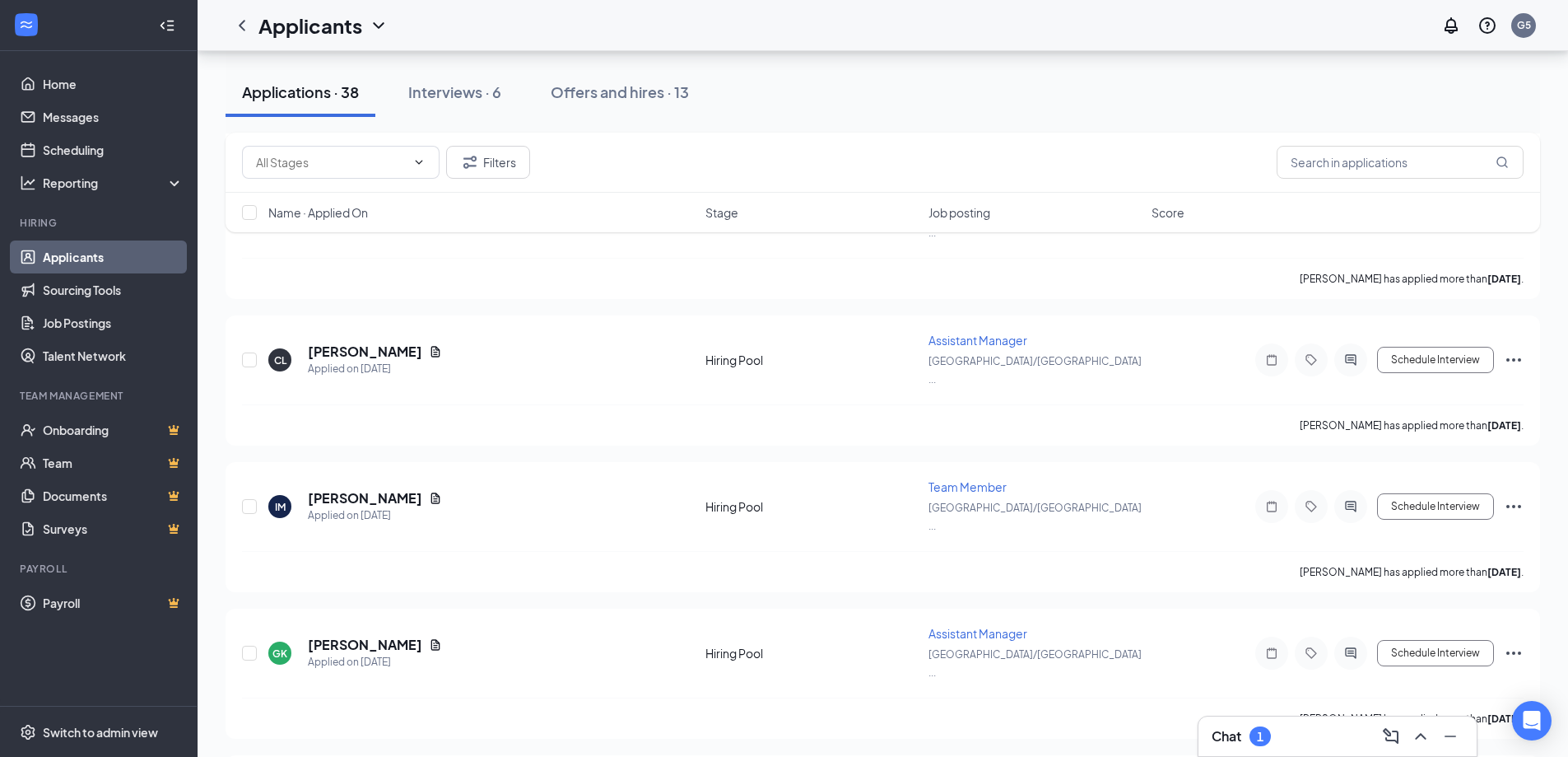
scroll to position [906, 0]
